Goal: Navigation & Orientation: Find specific page/section

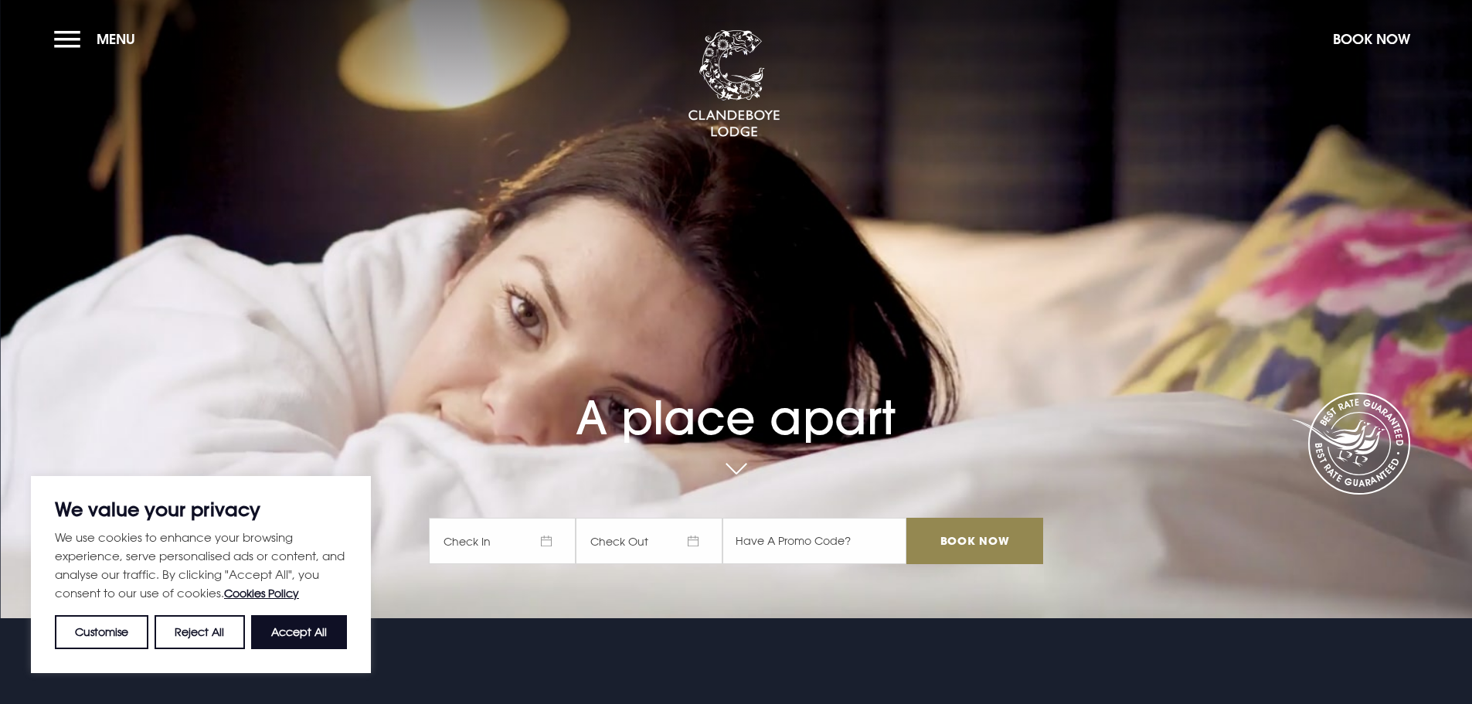
click at [58, 16] on section "A place apart Check In Check Out Mon Tue Wed Thur Fri Sat Sun Mon Tue Wed Thur …" at bounding box center [736, 309] width 1472 height 618
click at [70, 39] on button "Menu" at bounding box center [98, 38] width 89 height 33
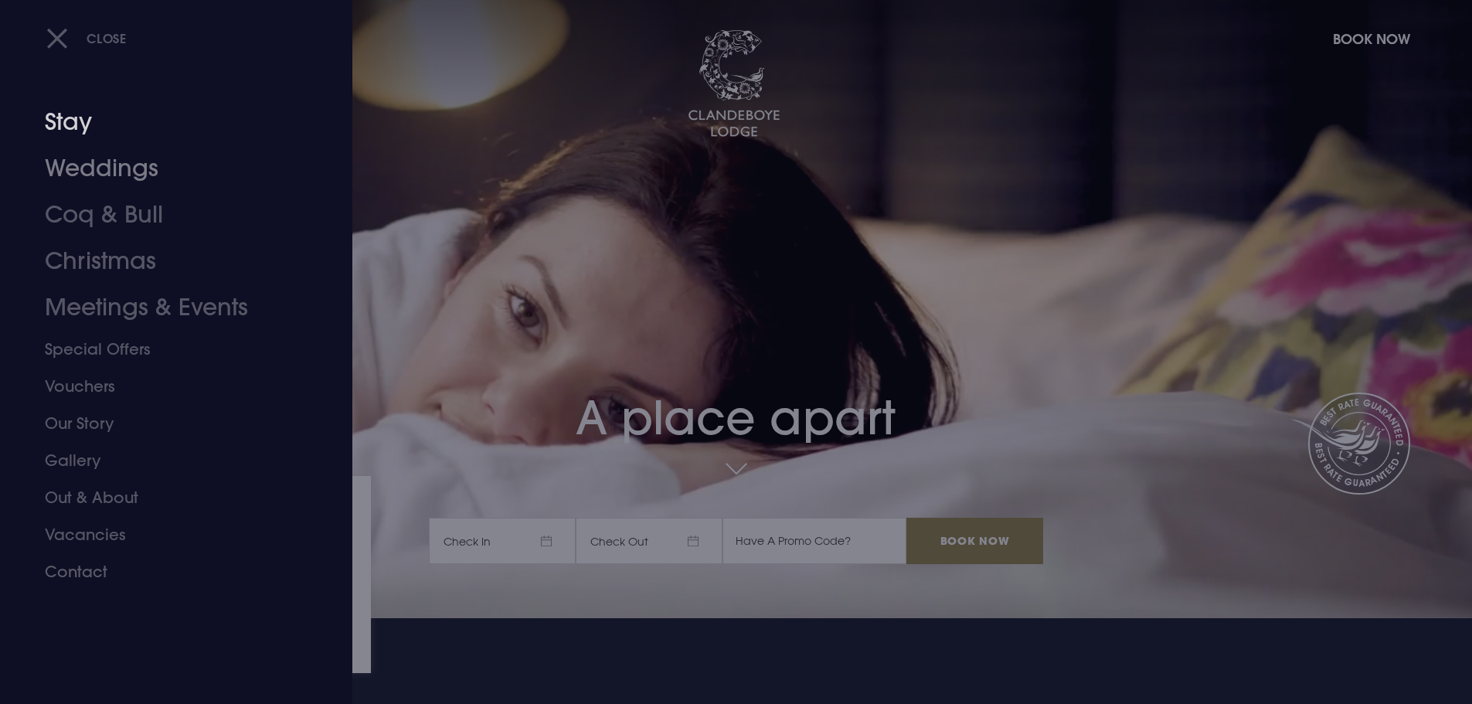
click at [78, 125] on link "Stay" at bounding box center [167, 122] width 244 height 46
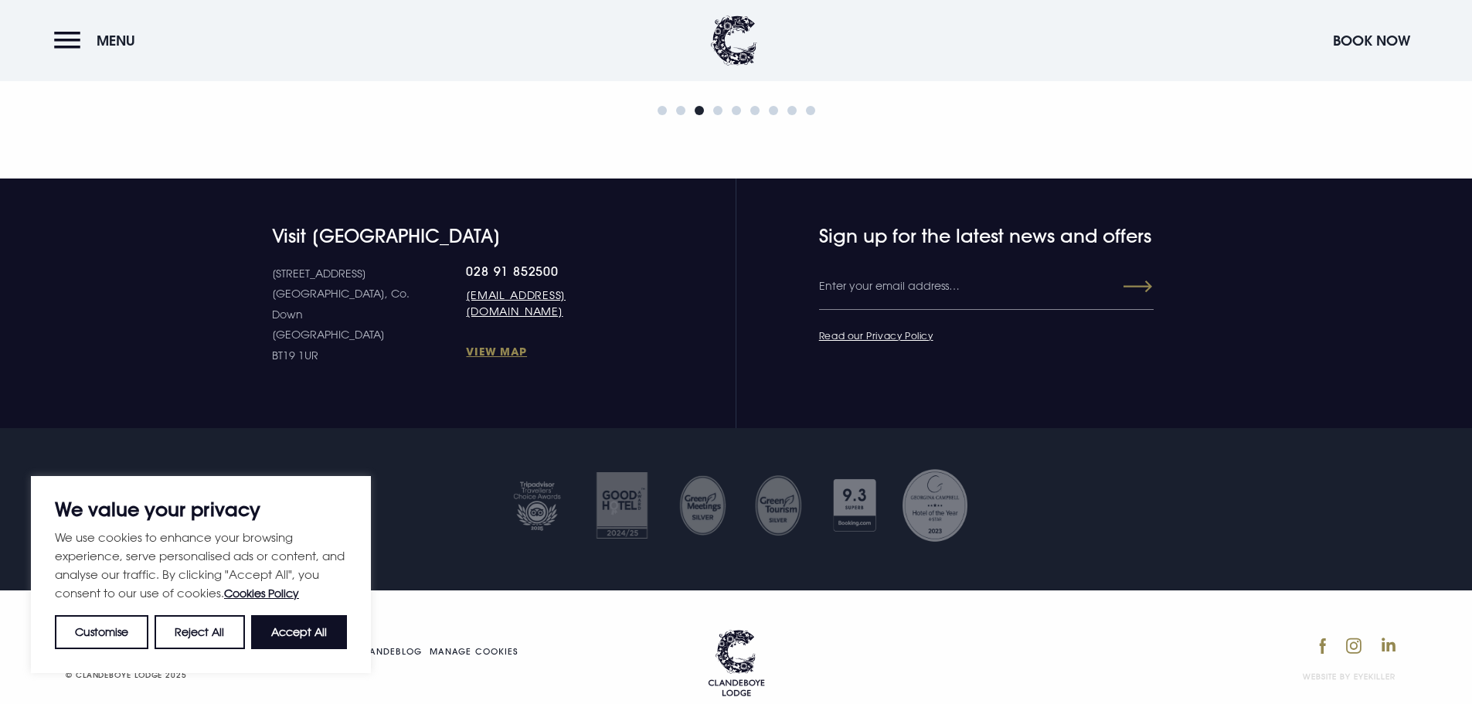
scroll to position [6862, 0]
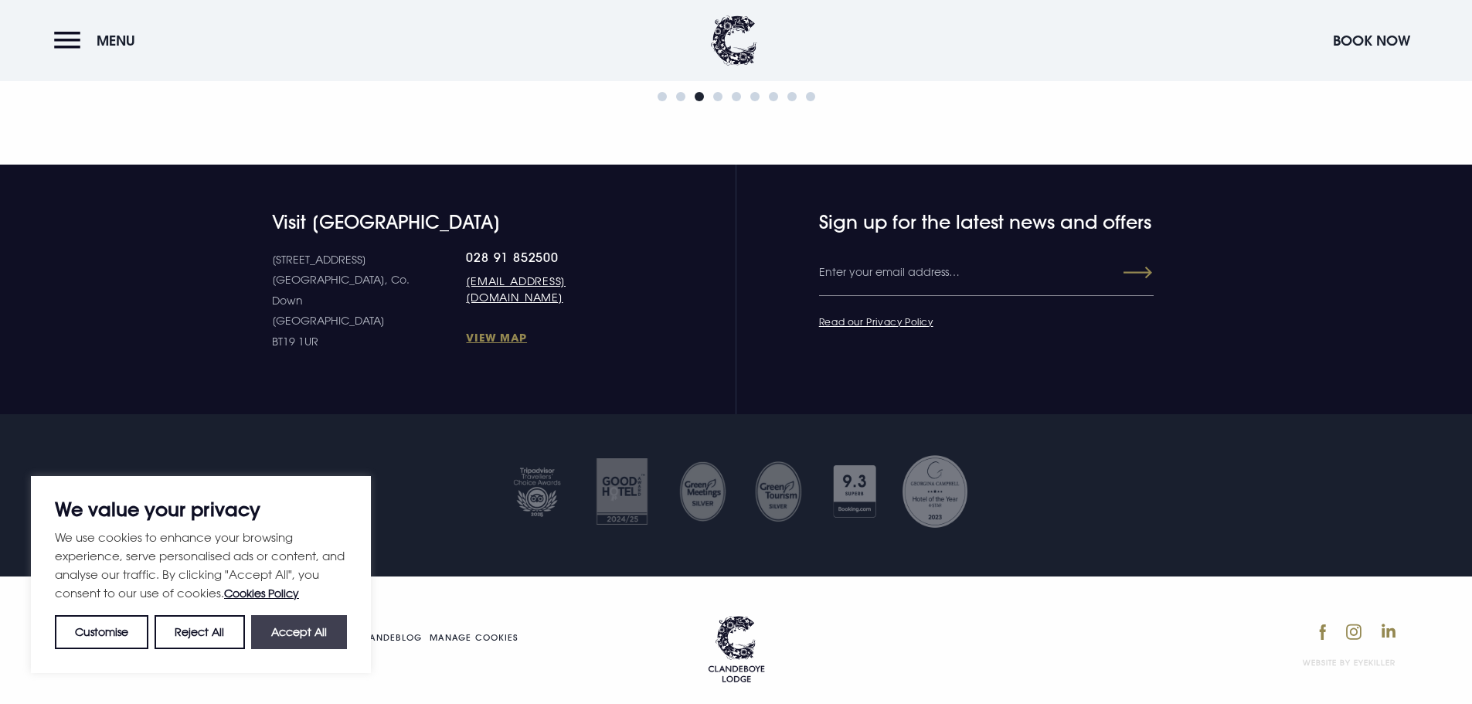
click at [303, 647] on button "Accept All" at bounding box center [299, 632] width 96 height 34
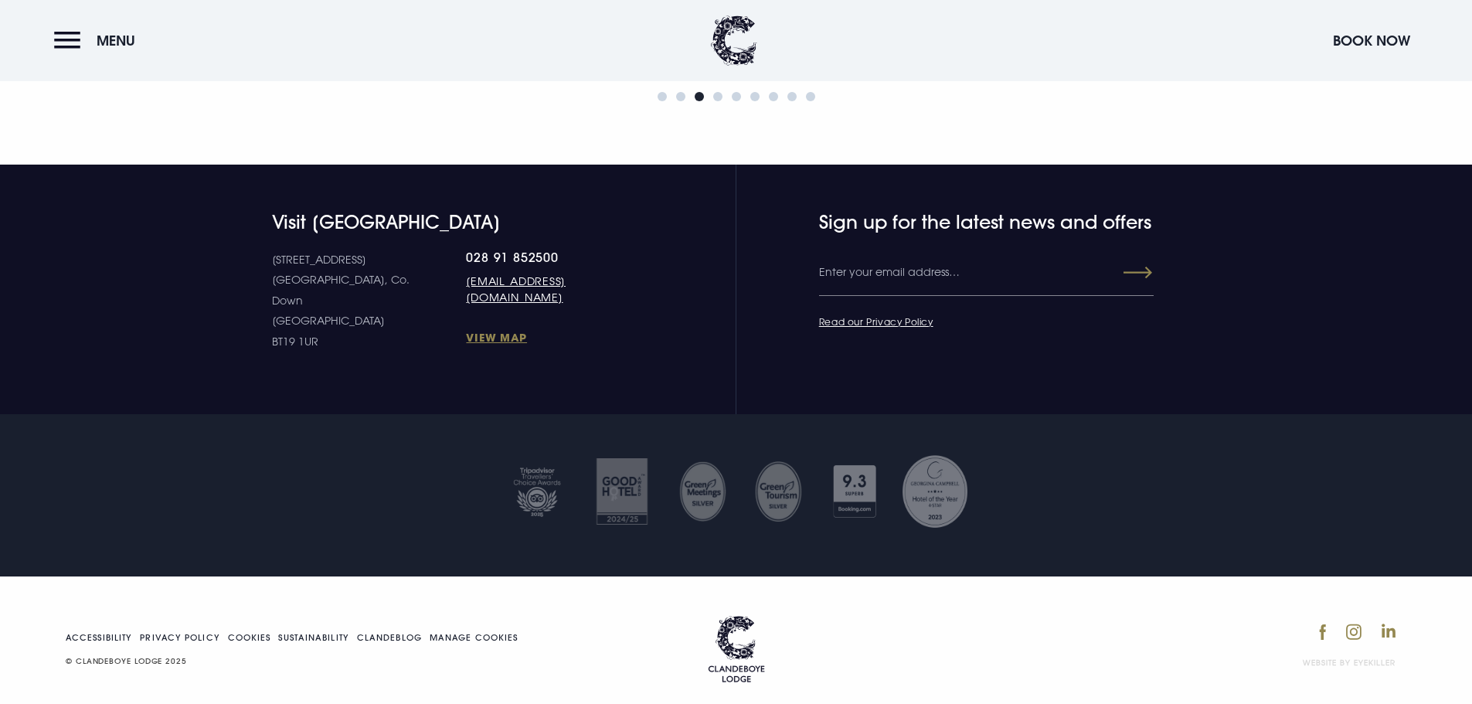
checkbox input "true"
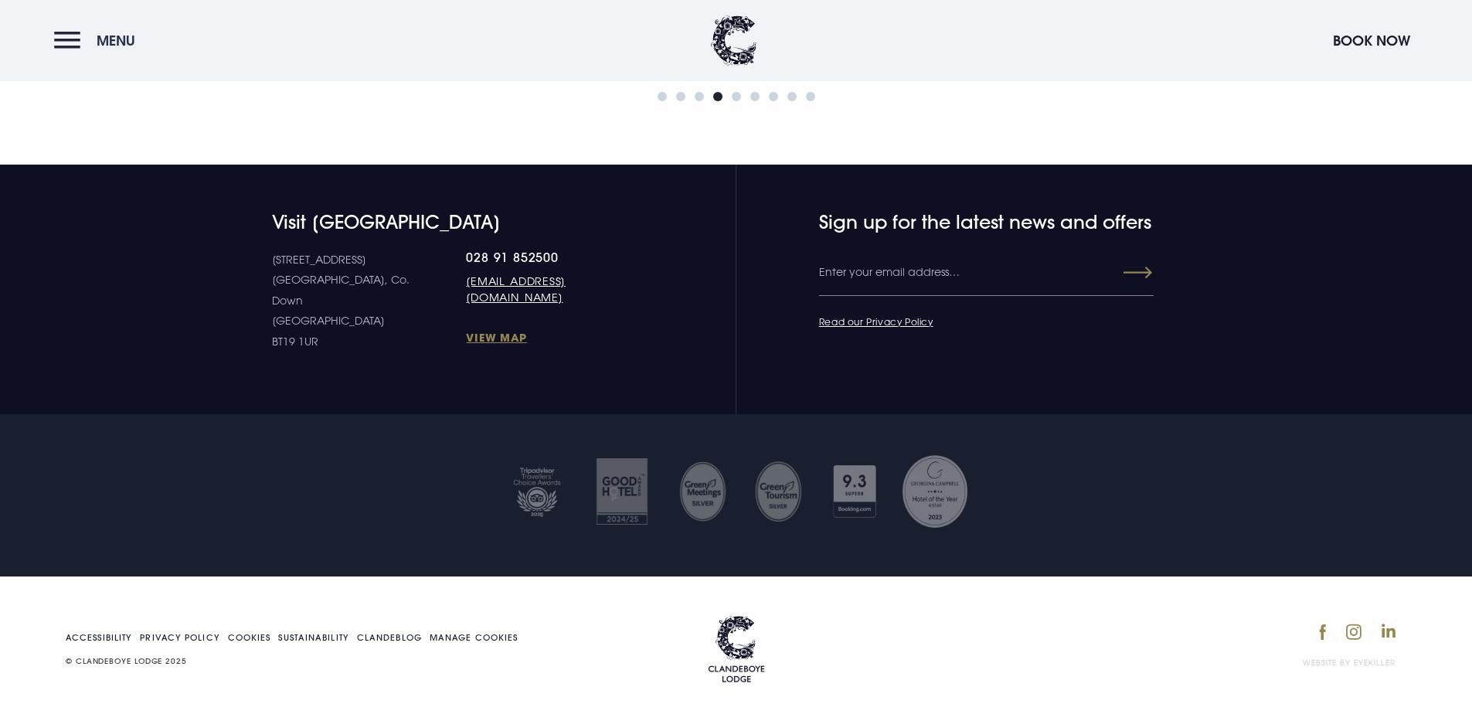
click at [66, 32] on button "Menu" at bounding box center [98, 40] width 89 height 33
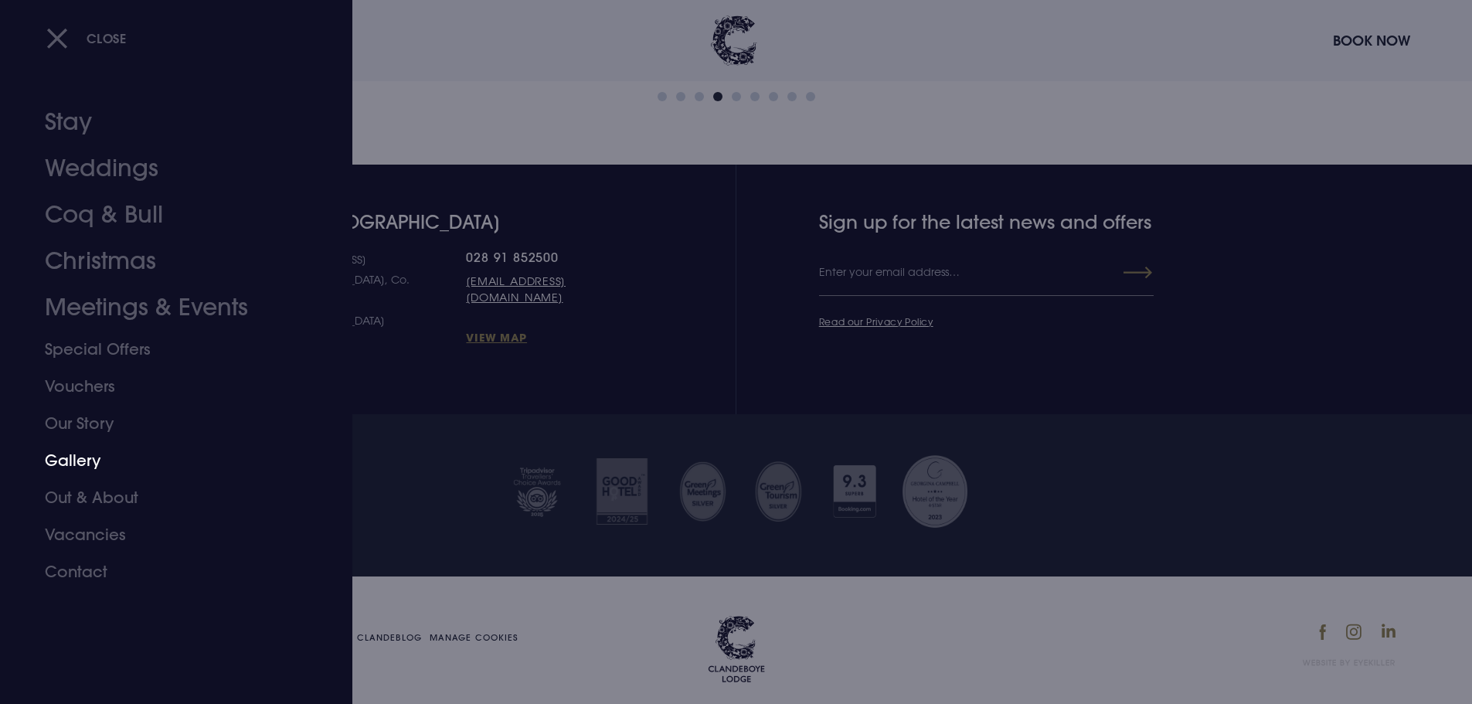
click at [99, 460] on link "Gallery" at bounding box center [167, 460] width 244 height 37
